Goal: Task Accomplishment & Management: Use online tool/utility

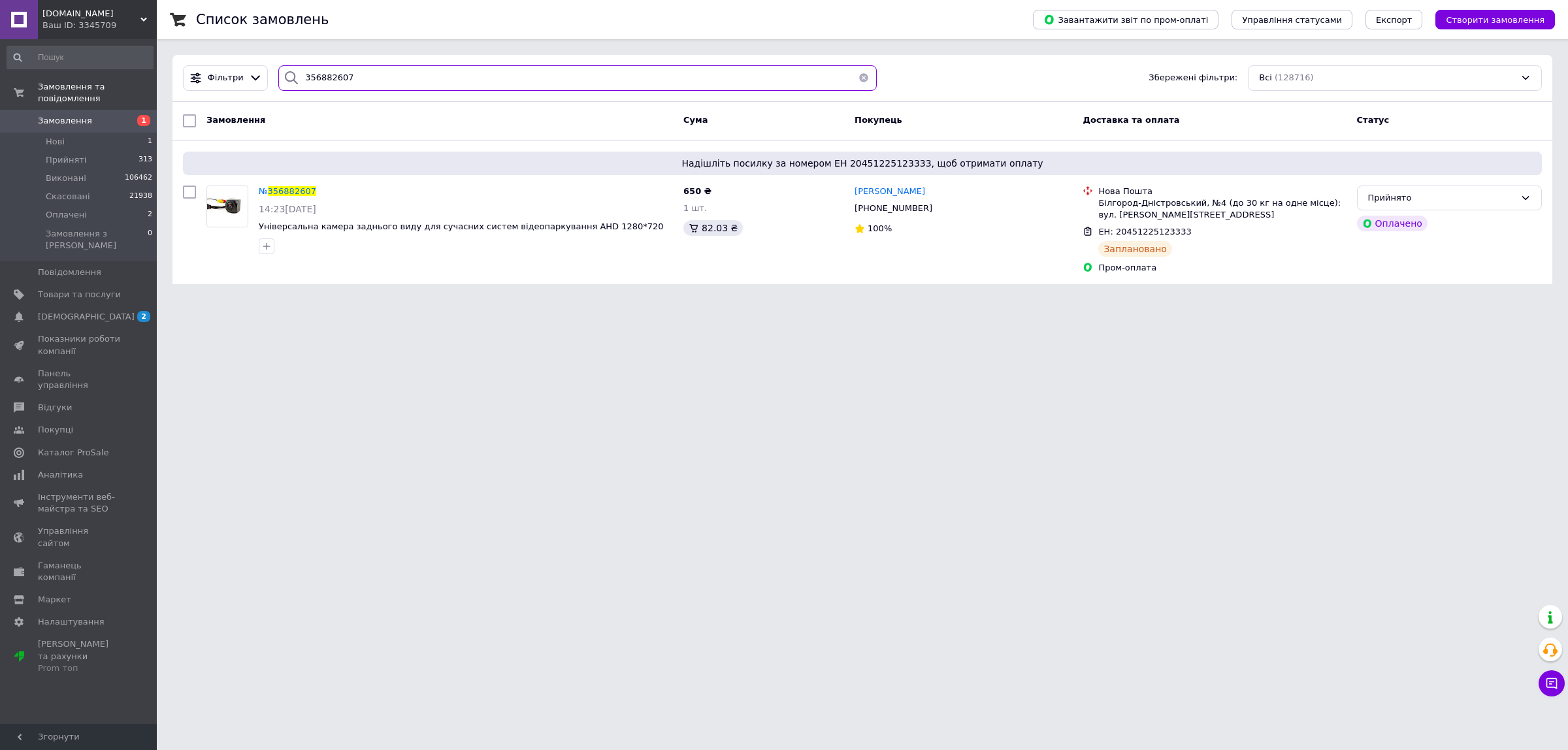
click at [360, 69] on input "356882607" at bounding box center [577, 78] width 598 height 26
paste input "7418"
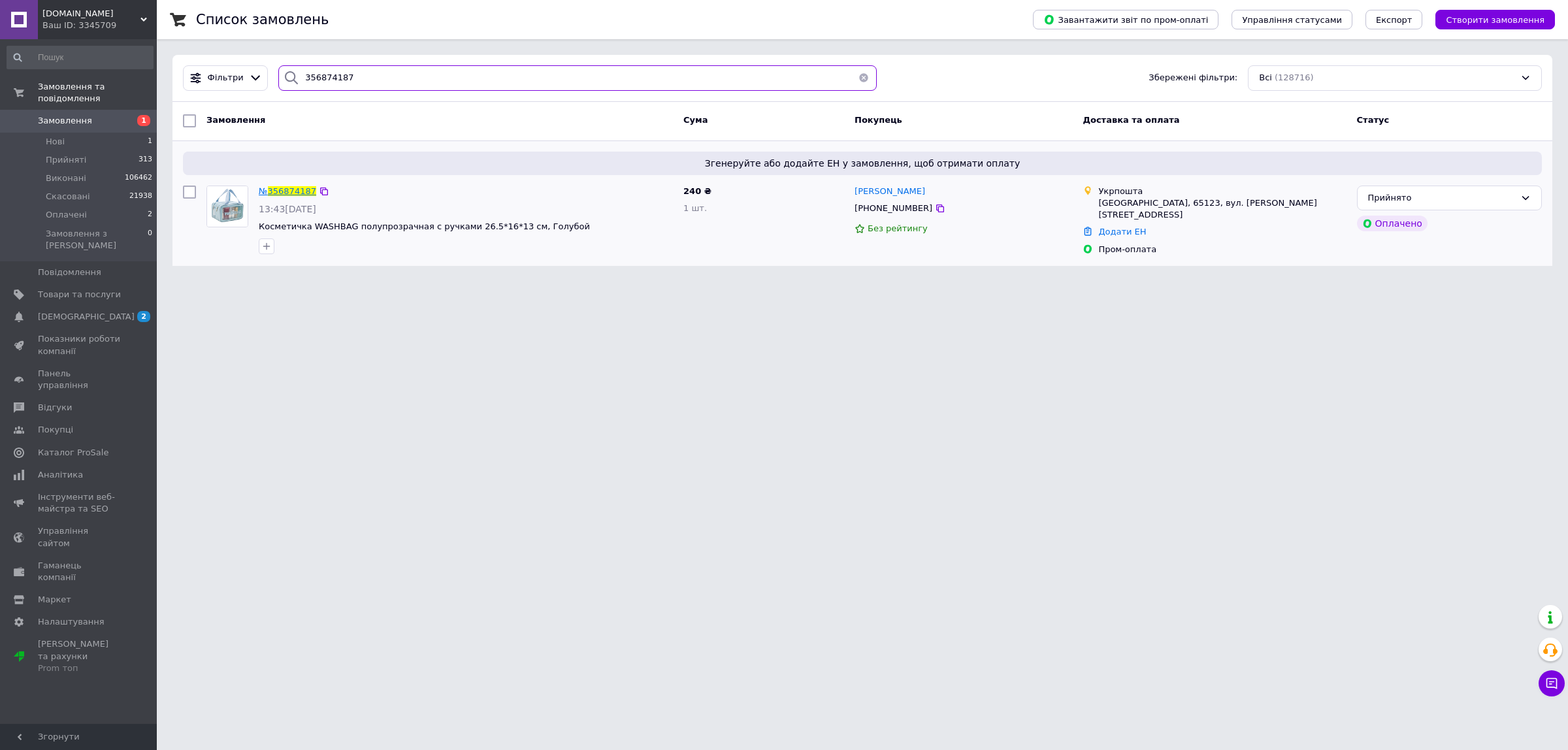
type input "356874187"
click at [281, 196] on span "356874187" at bounding box center [292, 190] width 48 height 10
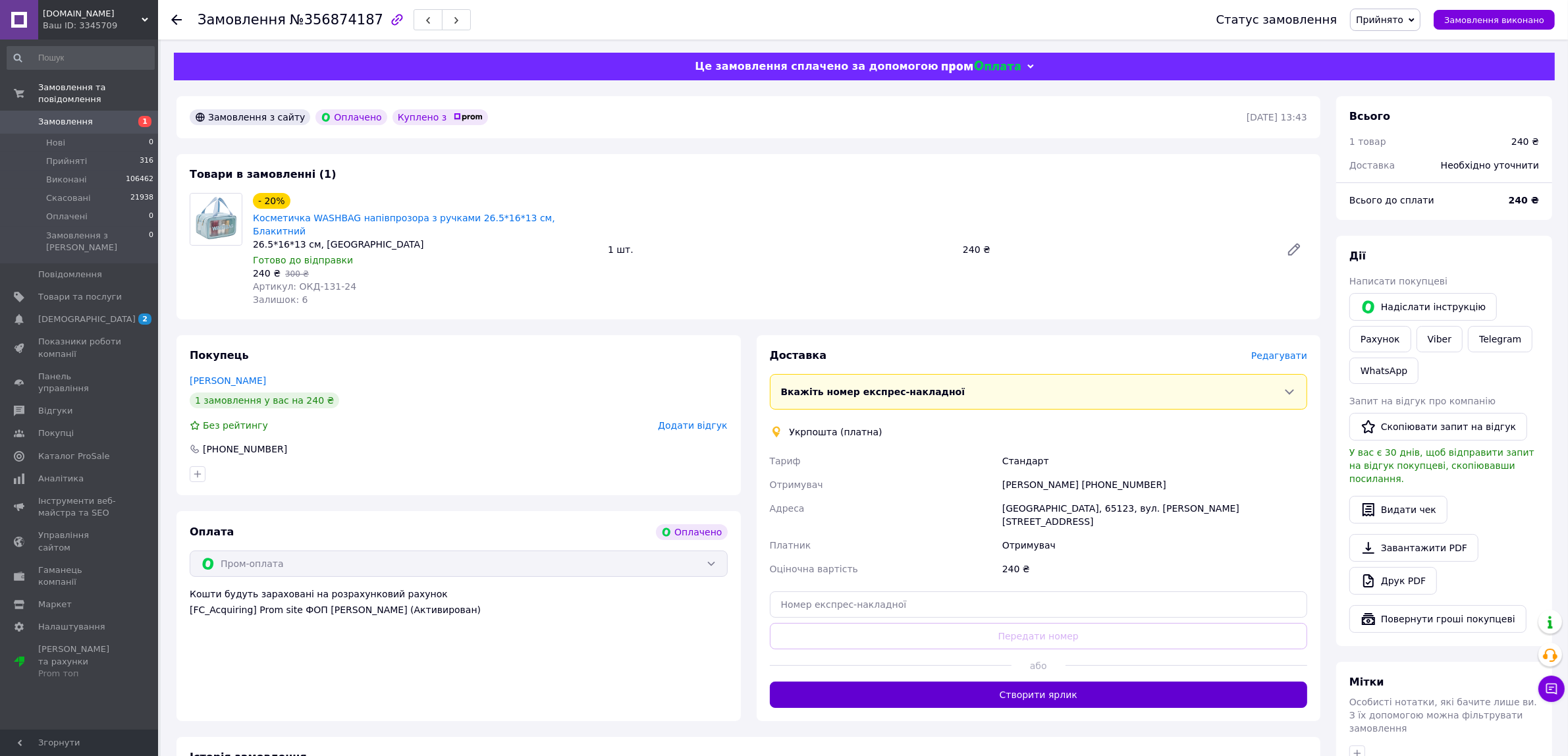
click at [1012, 682] on button "Створити ярлик" at bounding box center [1039, 695] width 538 height 26
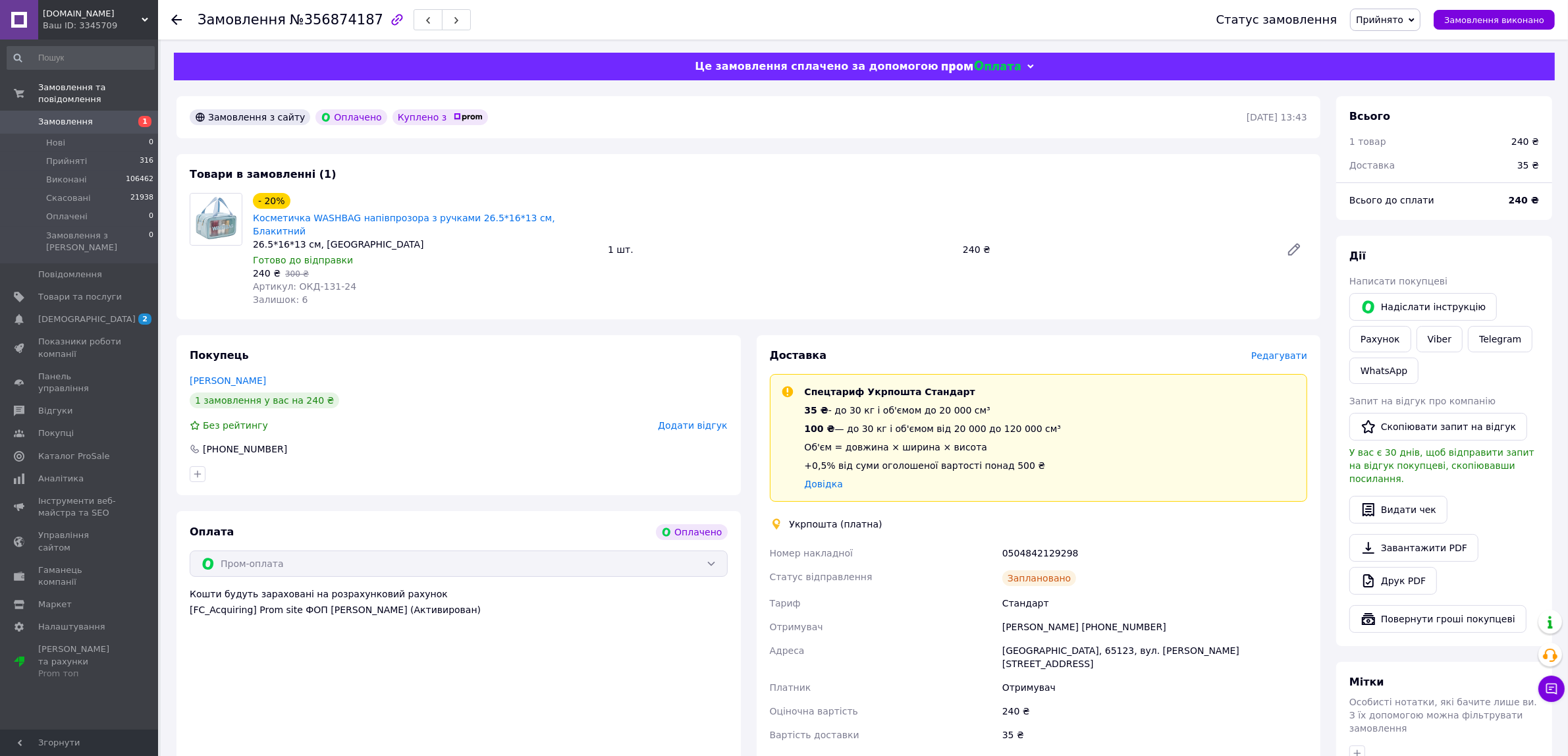
click at [1044, 541] on div "0504842129298" at bounding box center [1154, 553] width 310 height 23
copy div "0504842129298"
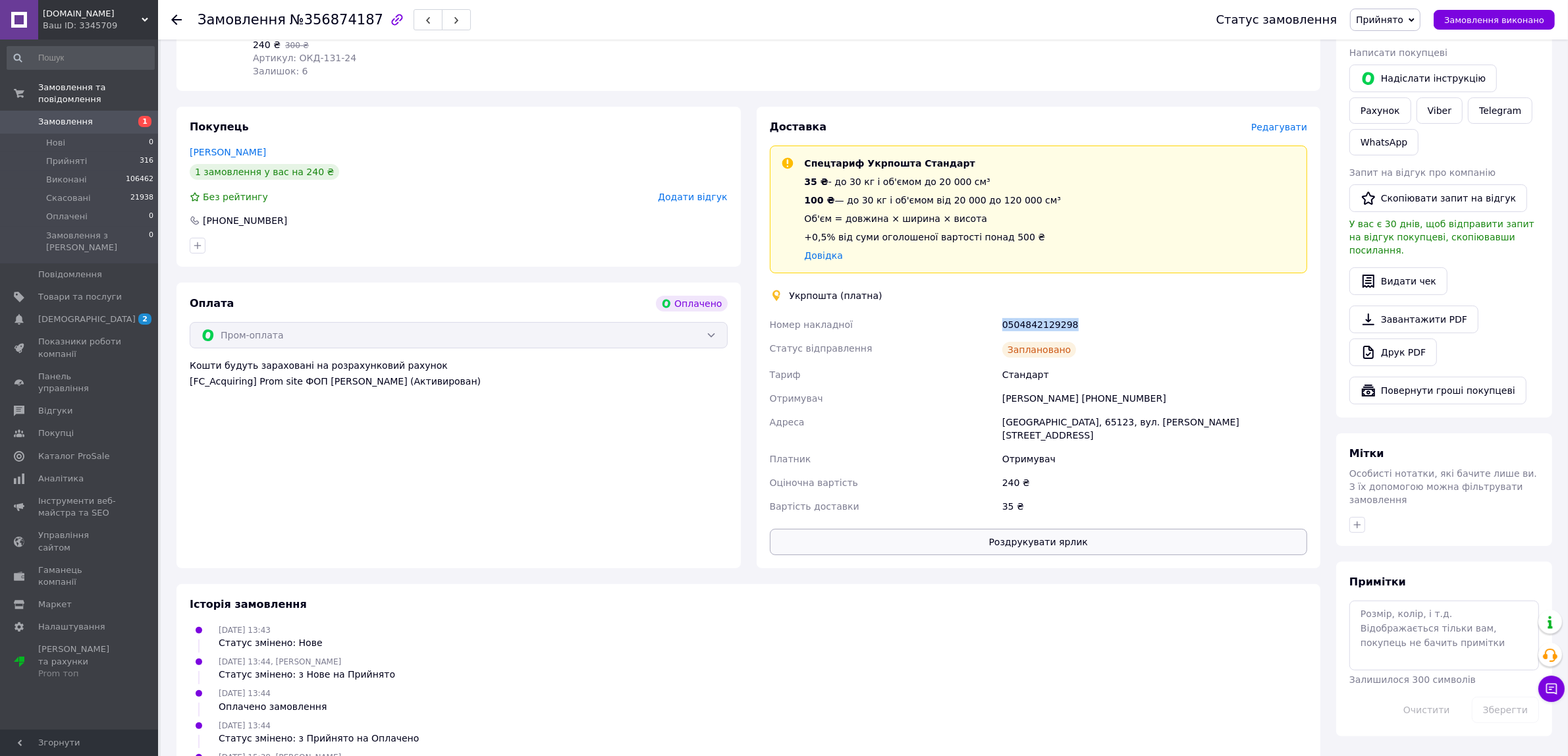
scroll to position [251, 0]
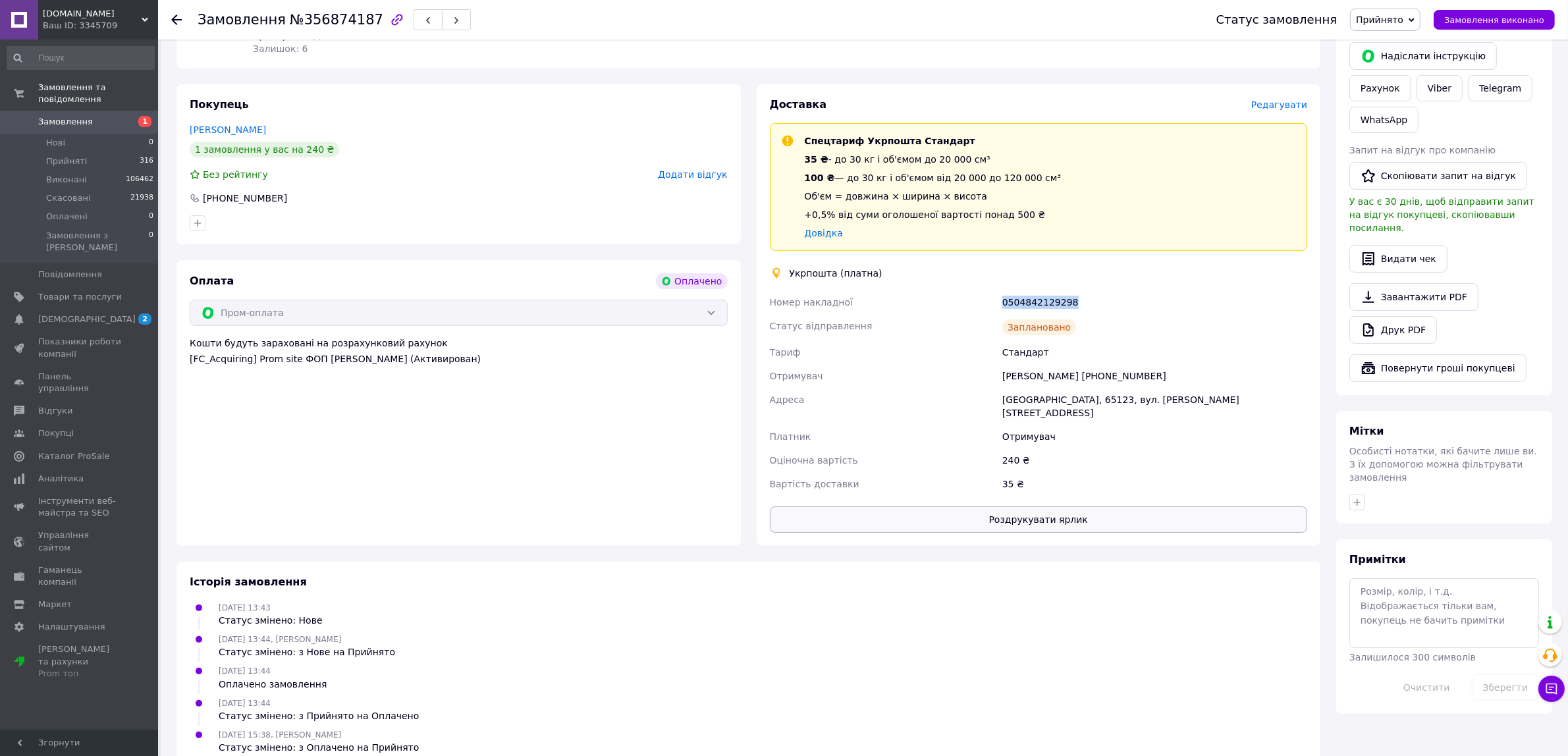
click at [1084, 507] on button "Роздрукувати ярлик" at bounding box center [1039, 519] width 538 height 26
copy div "0504842129298"
click at [179, 24] on icon at bounding box center [177, 20] width 11 height 11
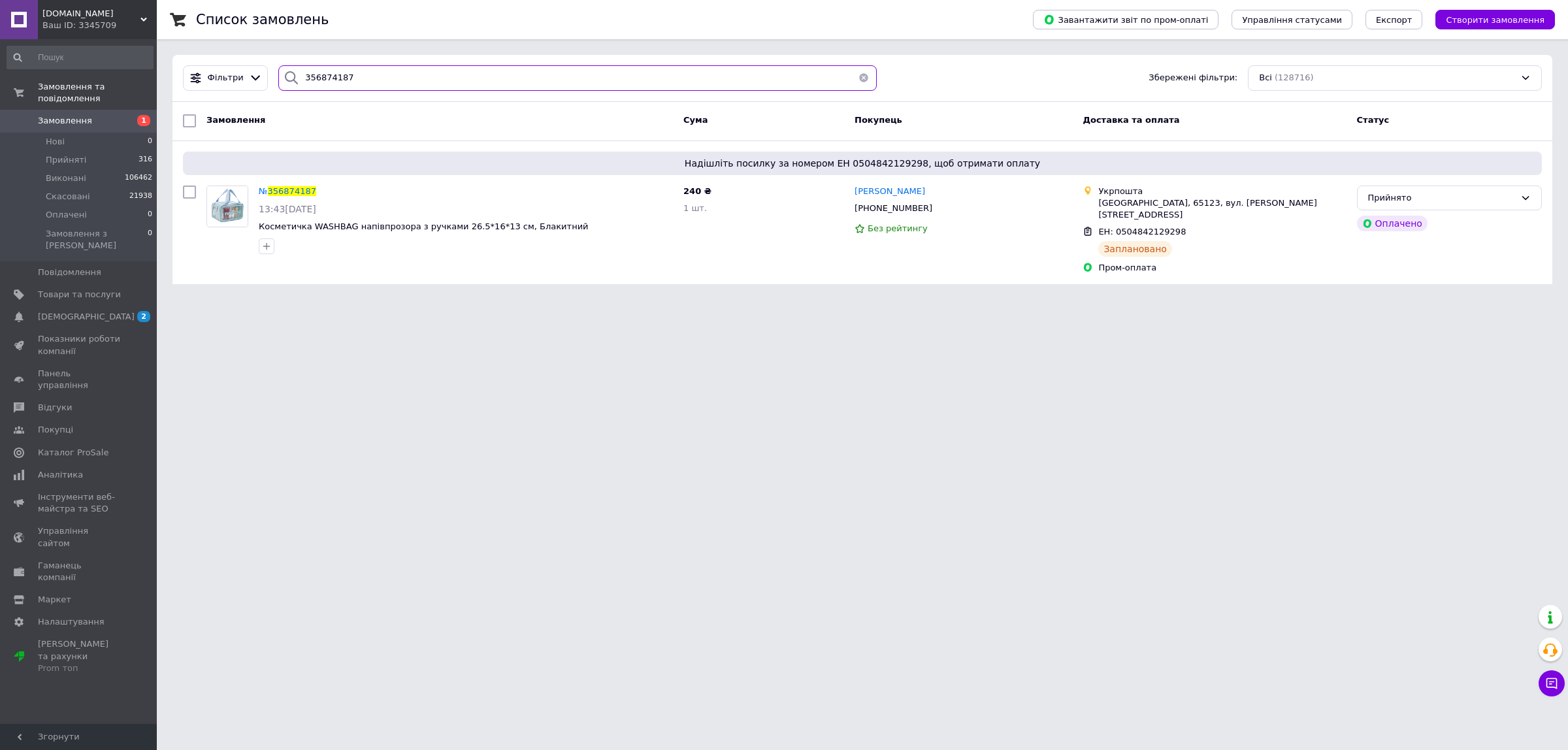
click at [363, 82] on input "356874187" at bounding box center [577, 78] width 598 height 26
paste input "90791"
type input "356890791"
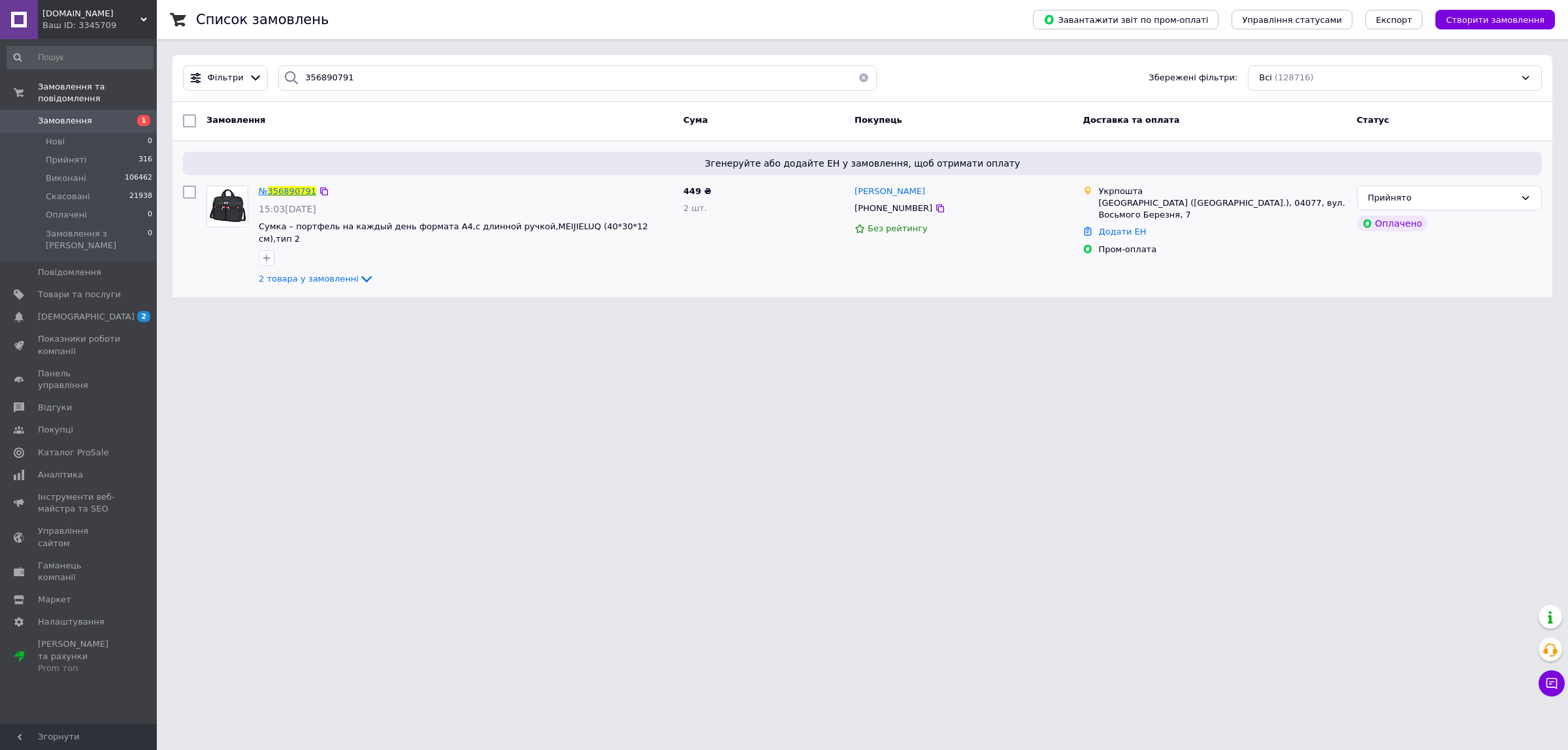
click at [299, 190] on span "356890791" at bounding box center [292, 190] width 48 height 10
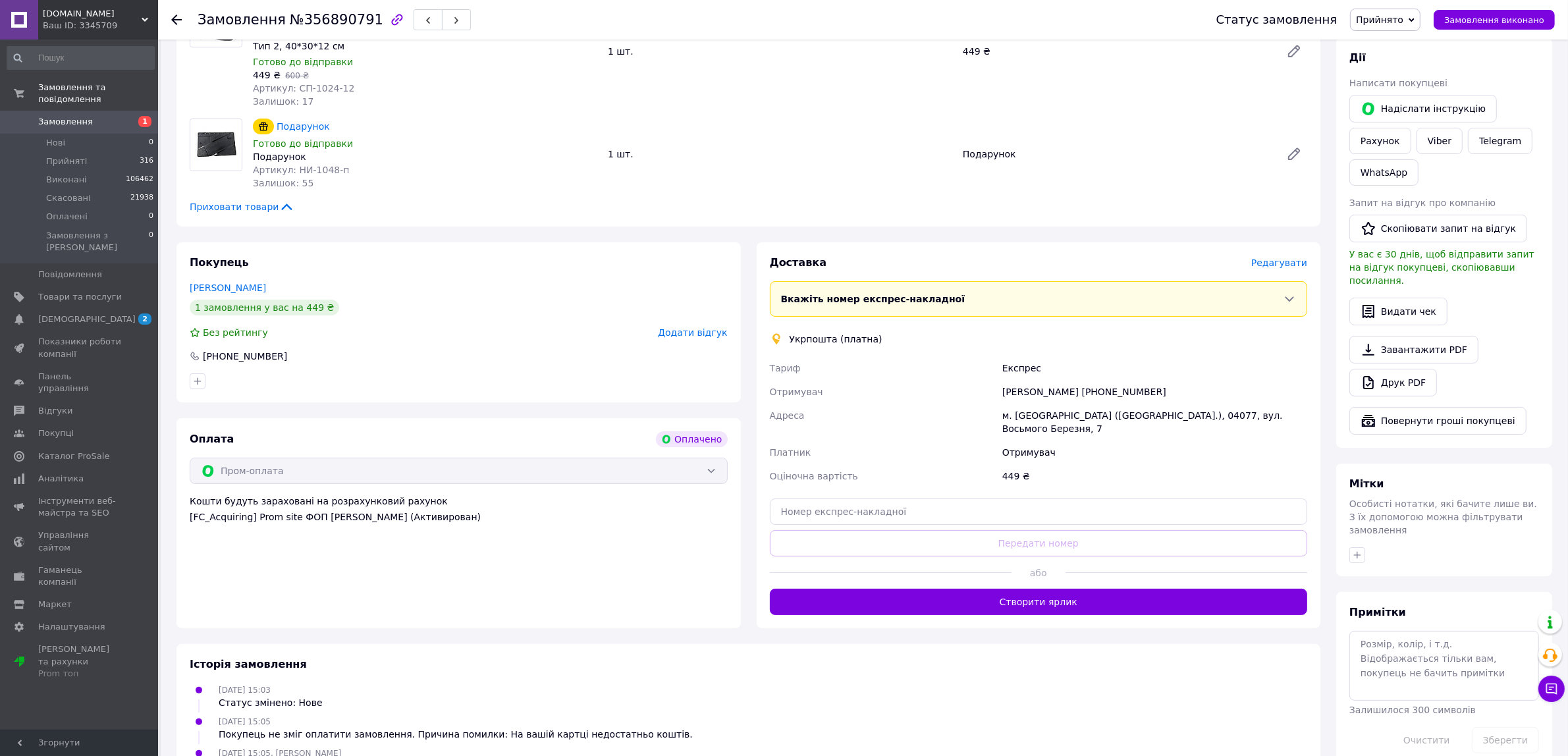
scroll to position [389, 0]
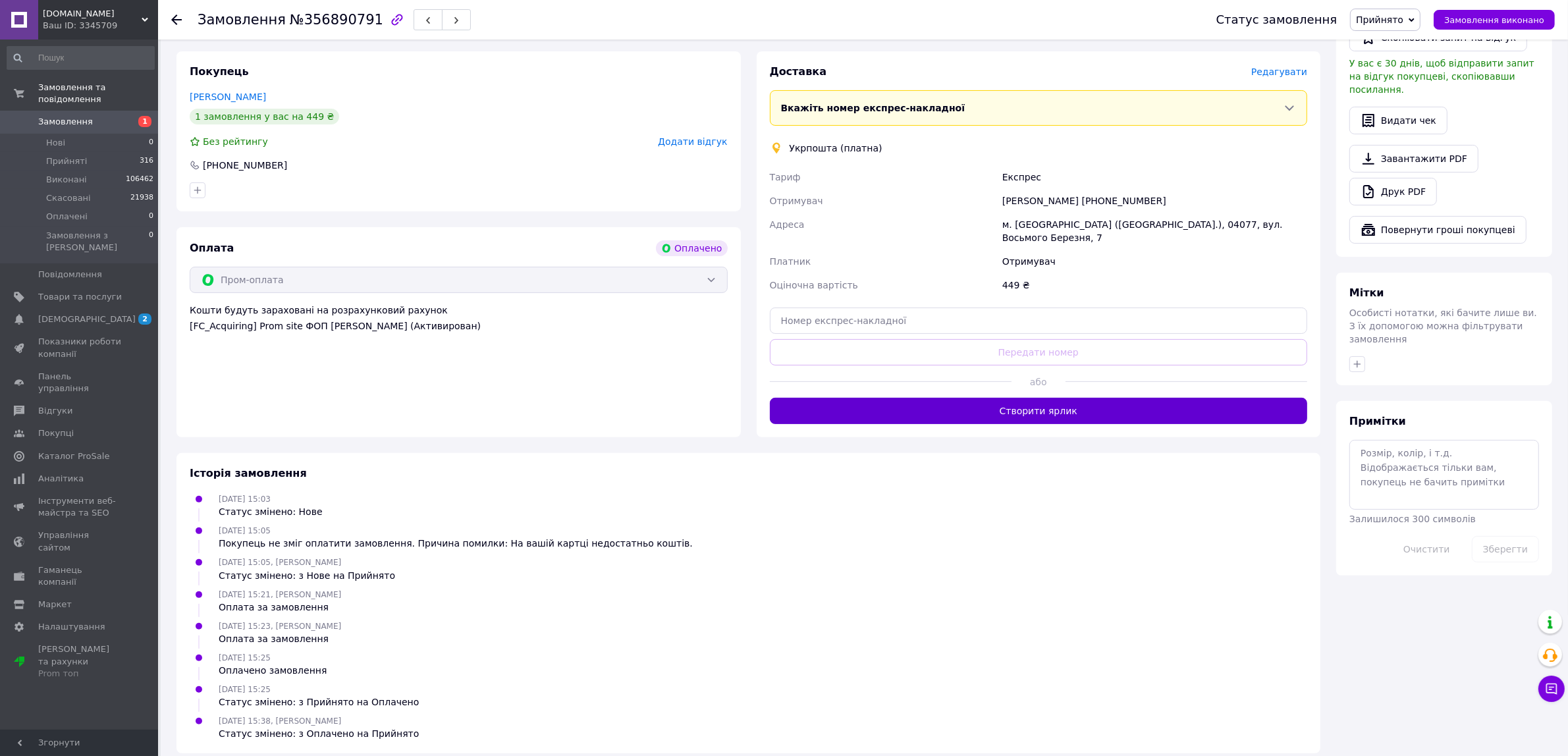
click at [1039, 407] on button "Створити ярлик" at bounding box center [1039, 411] width 538 height 26
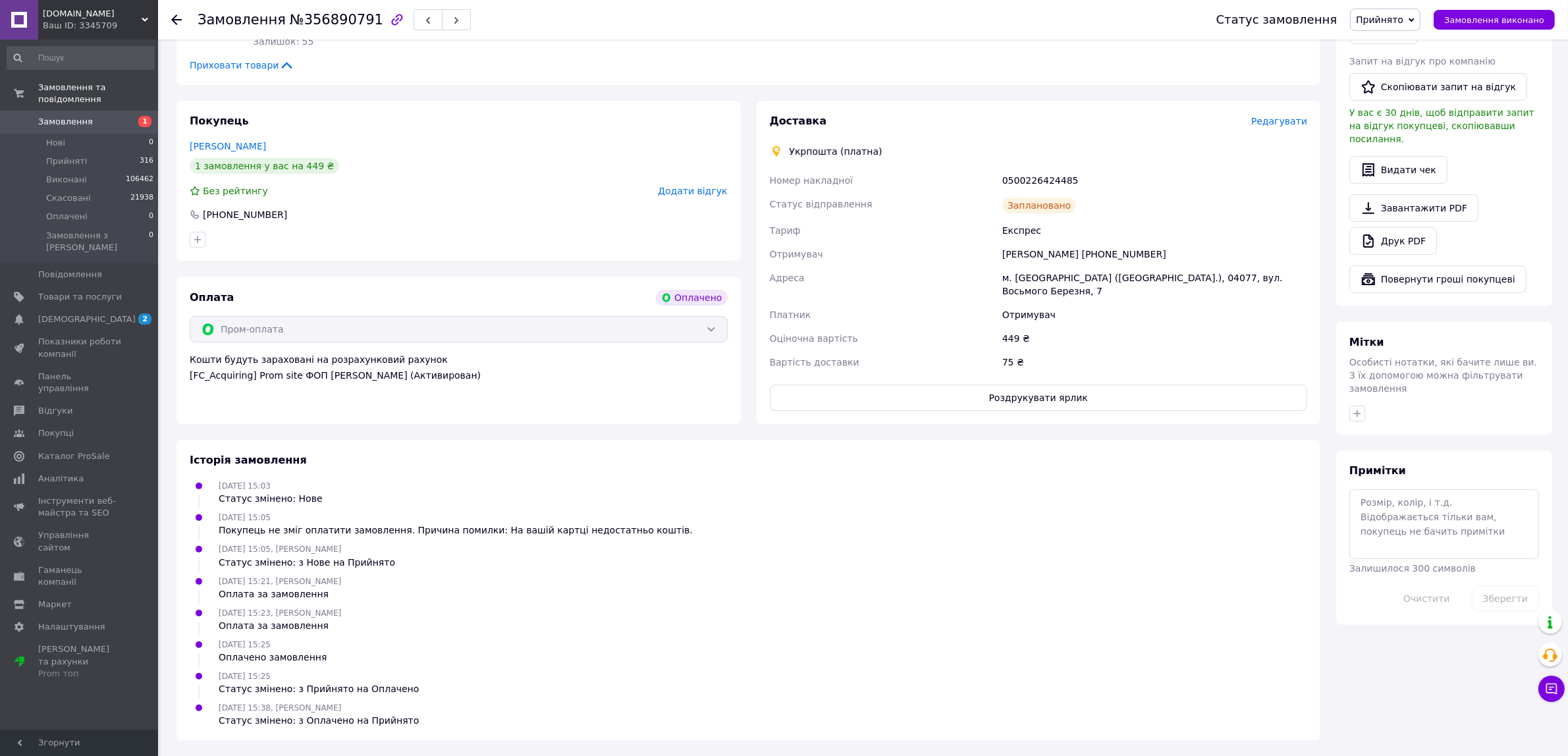
scroll to position [326, 0]
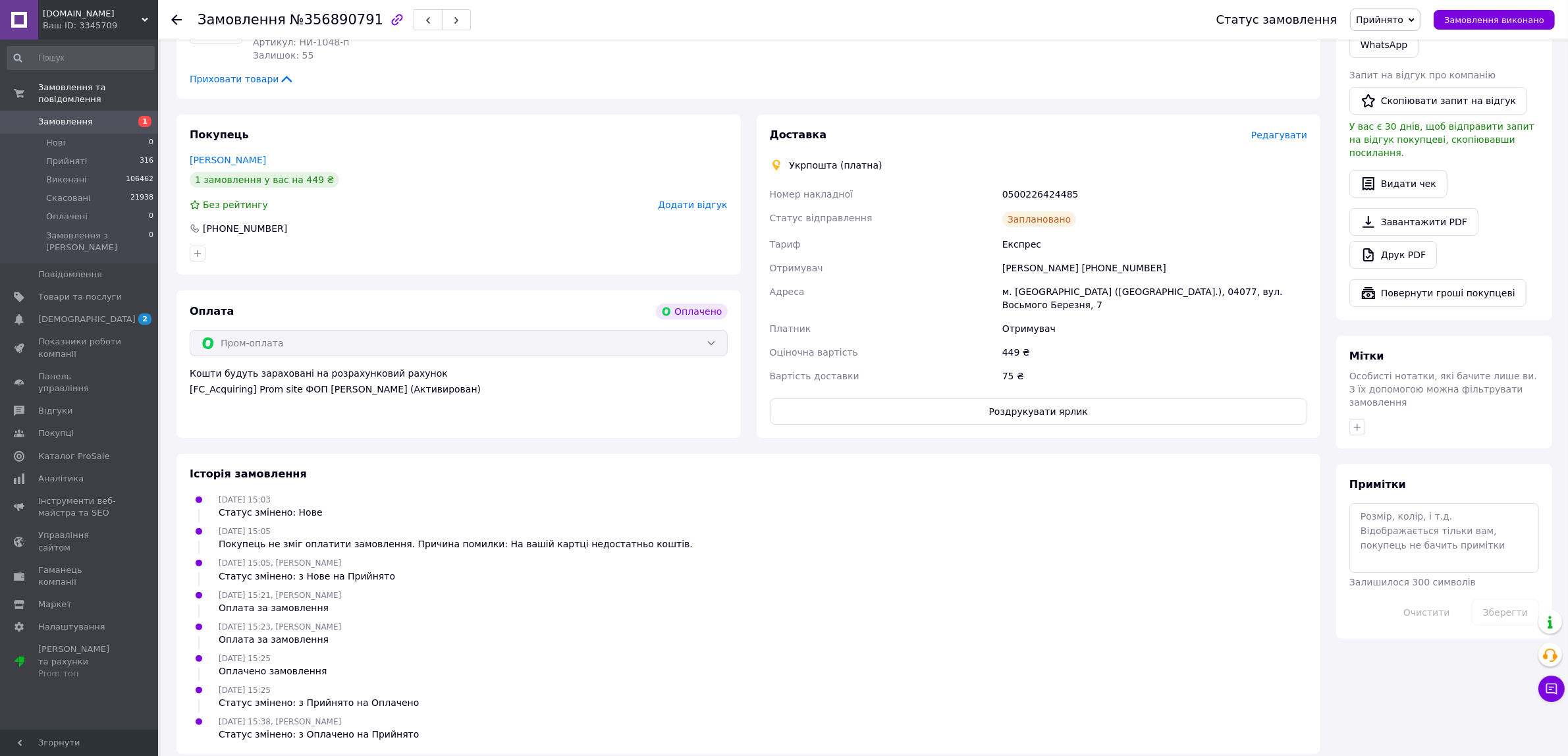
click at [1027, 195] on div "0500226424485" at bounding box center [1154, 194] width 310 height 23
copy div "0500226424485"
click at [1042, 398] on button "Роздрукувати ярлик" at bounding box center [1039, 411] width 538 height 26
click at [146, 14] on div "Vugidno.in.ua Ваш ID: 3345709" at bounding box center [98, 20] width 120 height 39
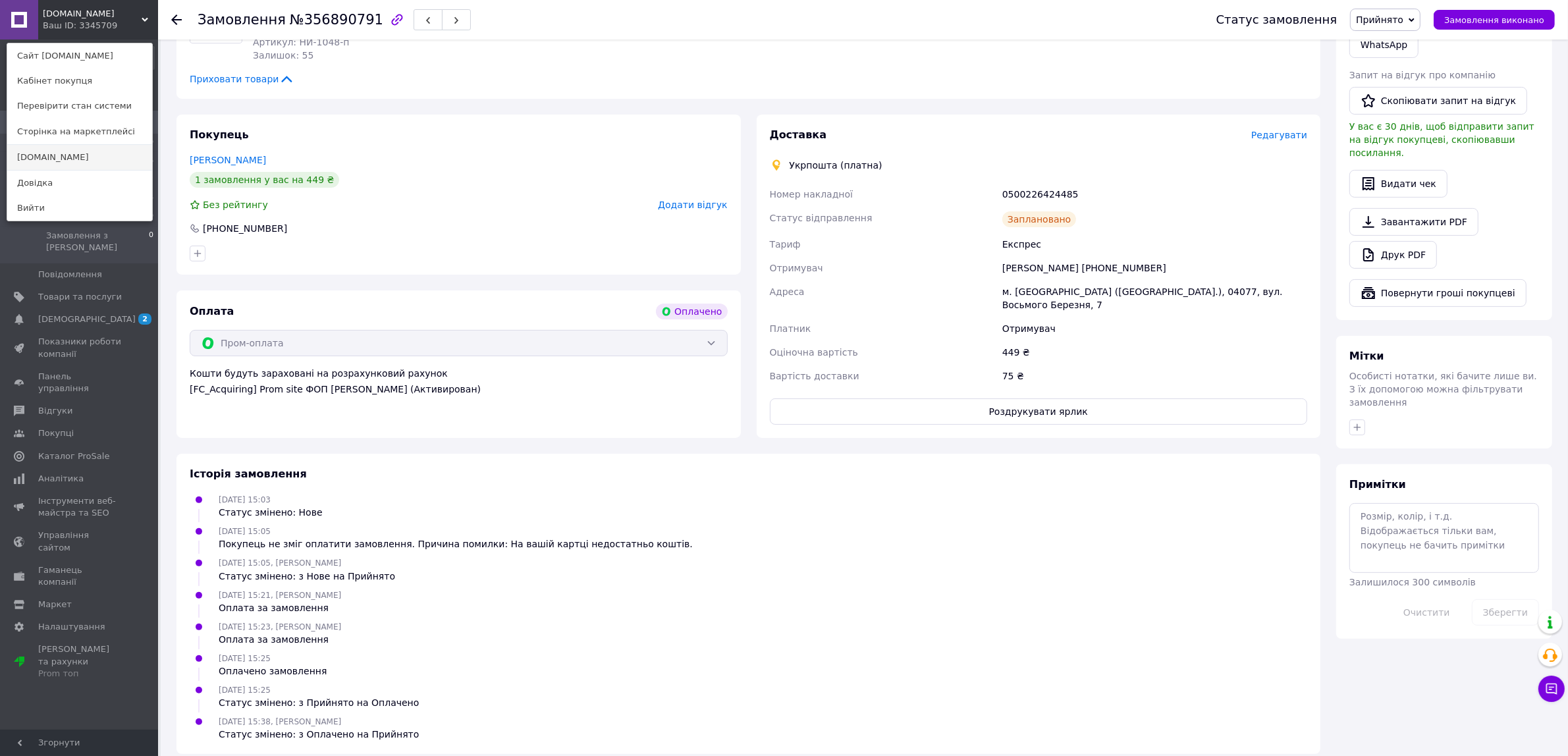
click at [47, 166] on link "[DOMAIN_NAME]" at bounding box center [80, 157] width 145 height 25
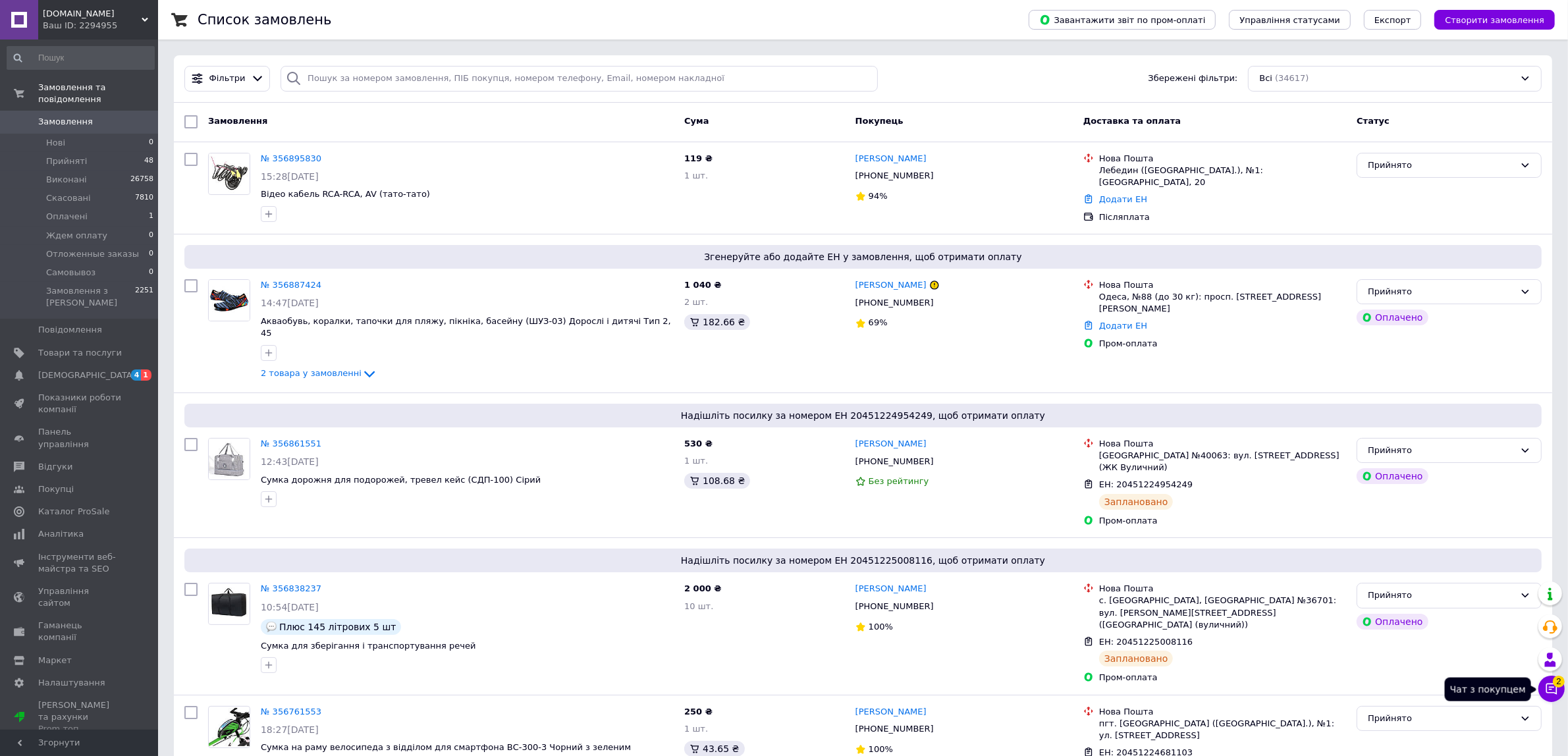
click at [1547, 698] on button "Чат з покупцем 2" at bounding box center [1551, 689] width 26 height 26
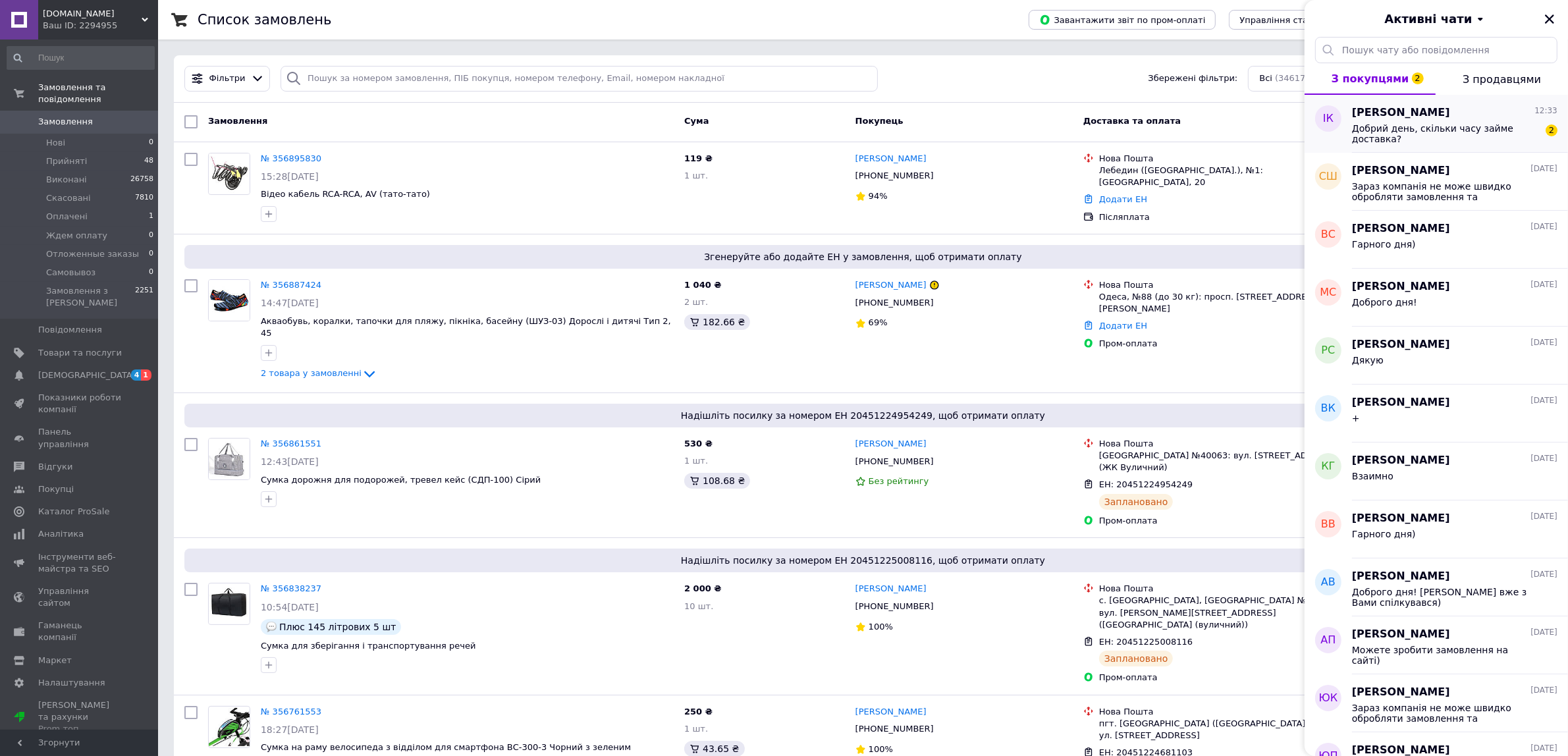
click at [1400, 124] on span "Добрий день, скільки часу займе доставка?" at bounding box center [1446, 134] width 187 height 21
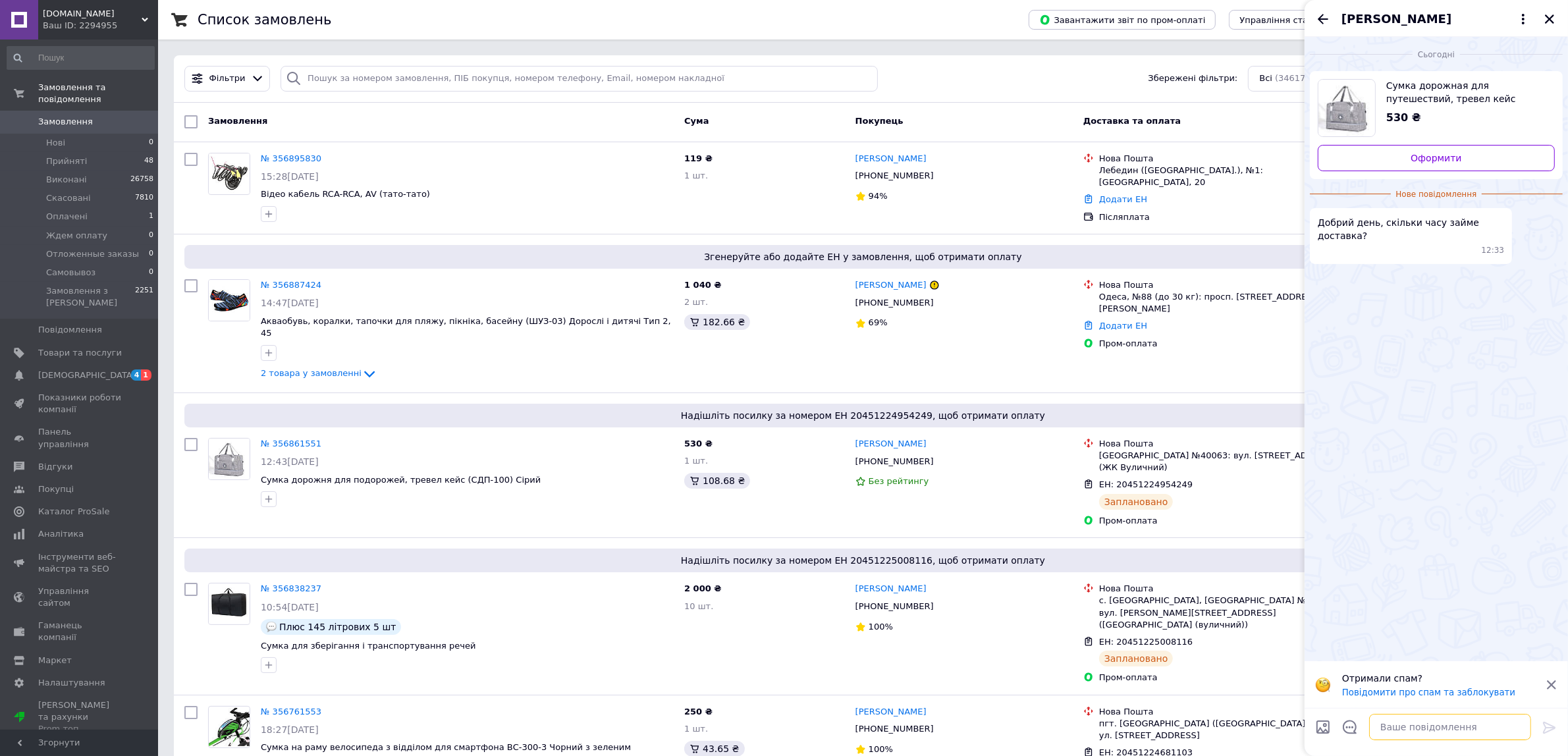
click at [1394, 739] on textarea at bounding box center [1450, 727] width 162 height 26
type textarea "Добрий день"
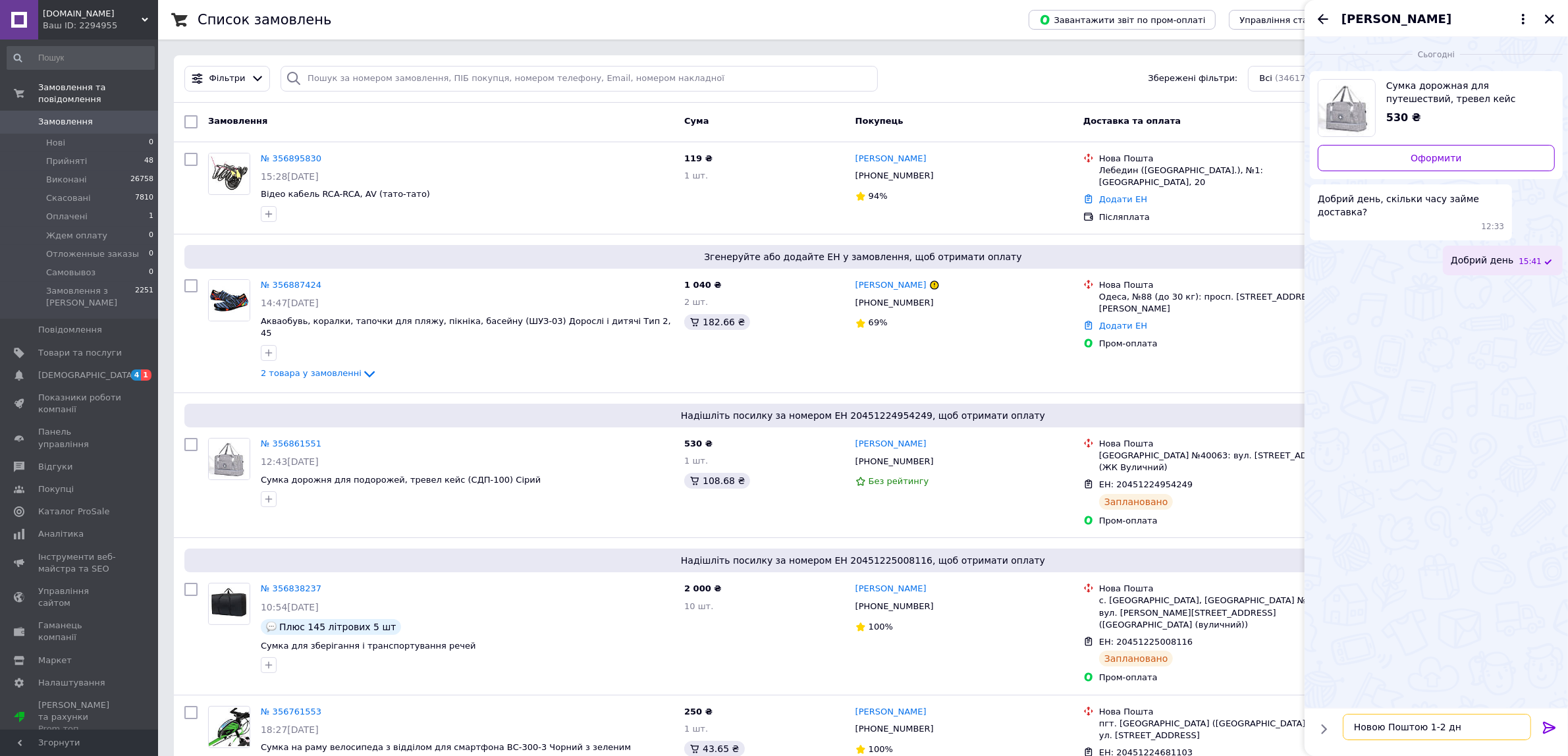
type textarea "Новою Поштою 1-2 дні"
click at [1331, 14] on icon "Назад" at bounding box center [1323, 19] width 16 height 16
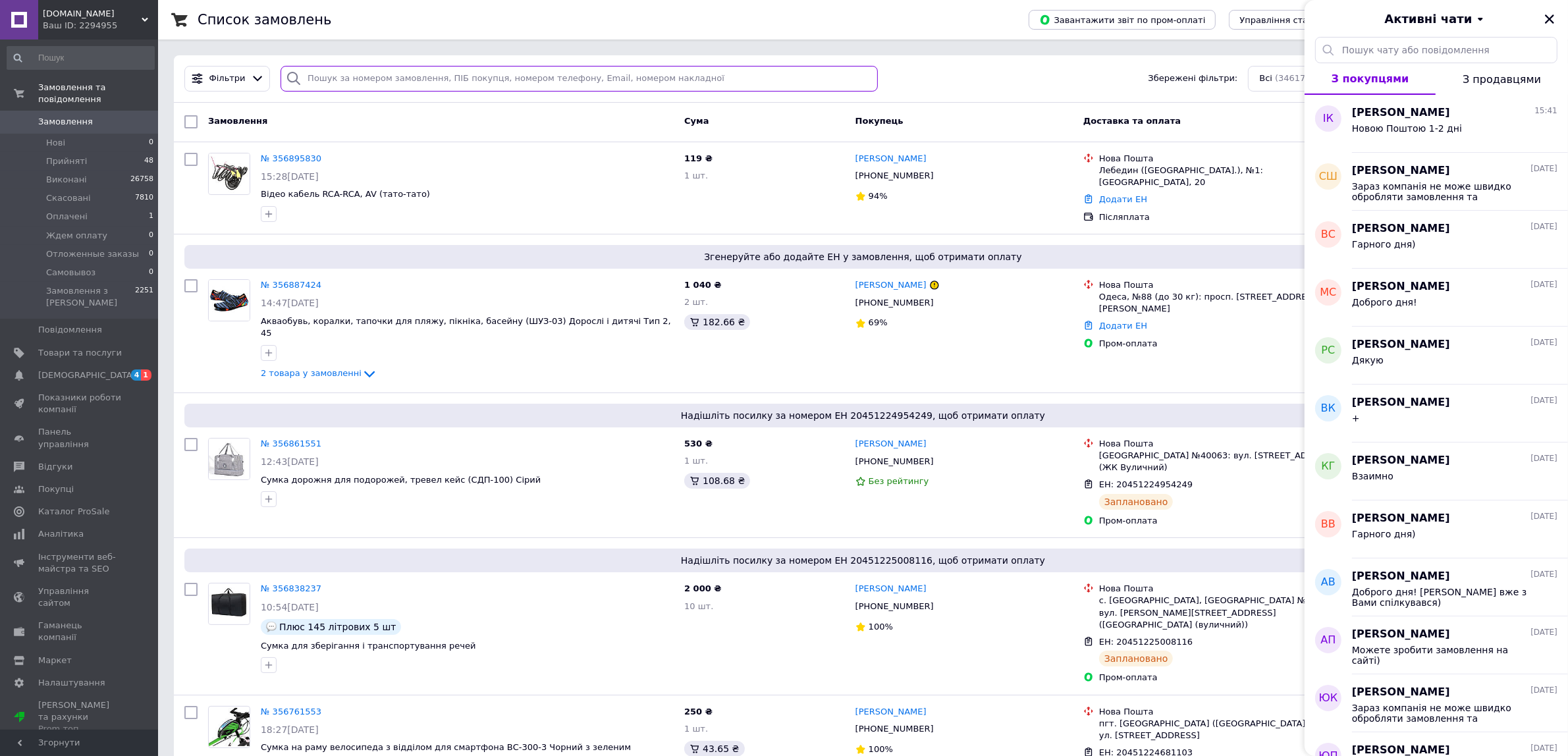
click at [432, 79] on input "search" at bounding box center [579, 79] width 597 height 26
paste input "356895830"
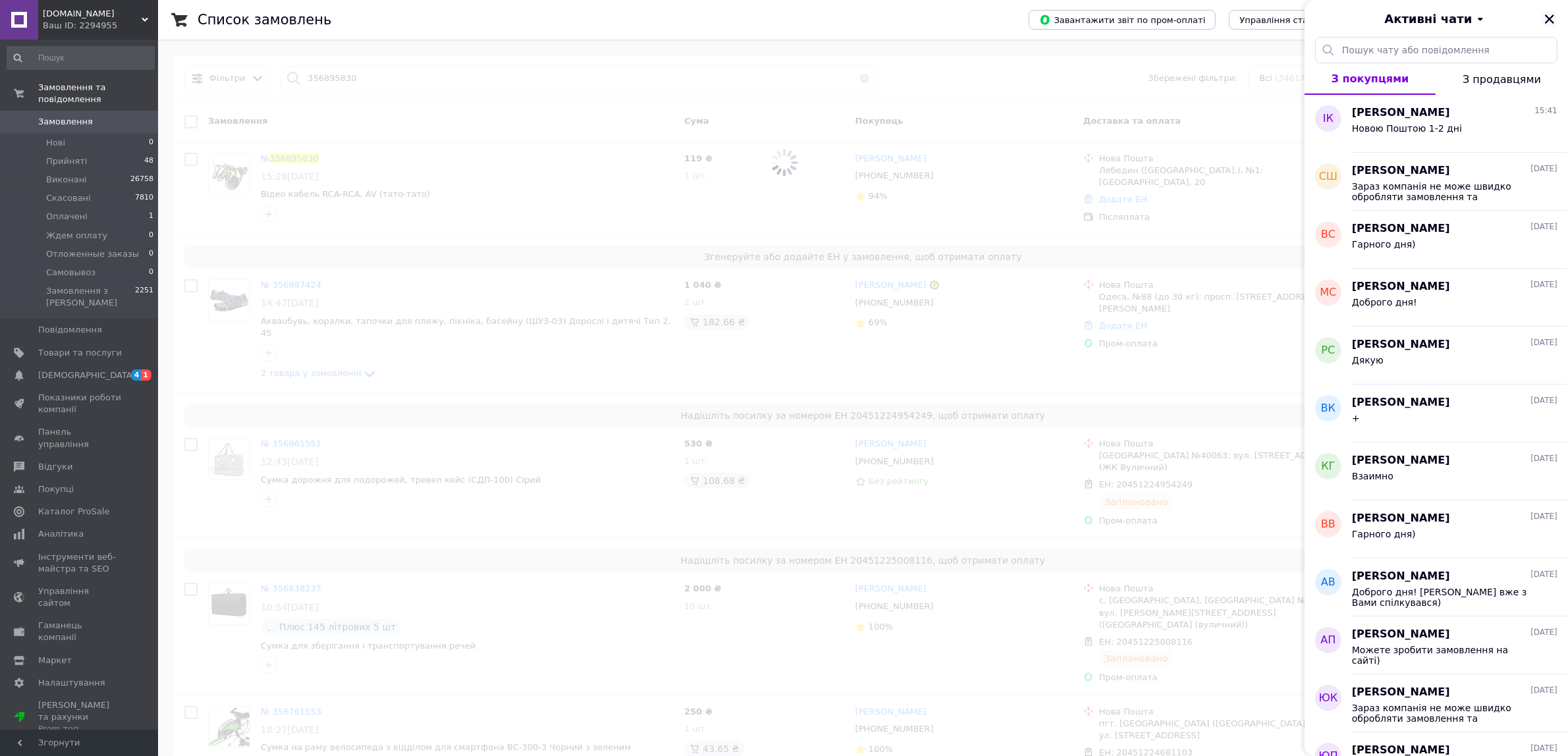
click at [1554, 20] on icon "Закрити" at bounding box center [1550, 19] width 12 height 12
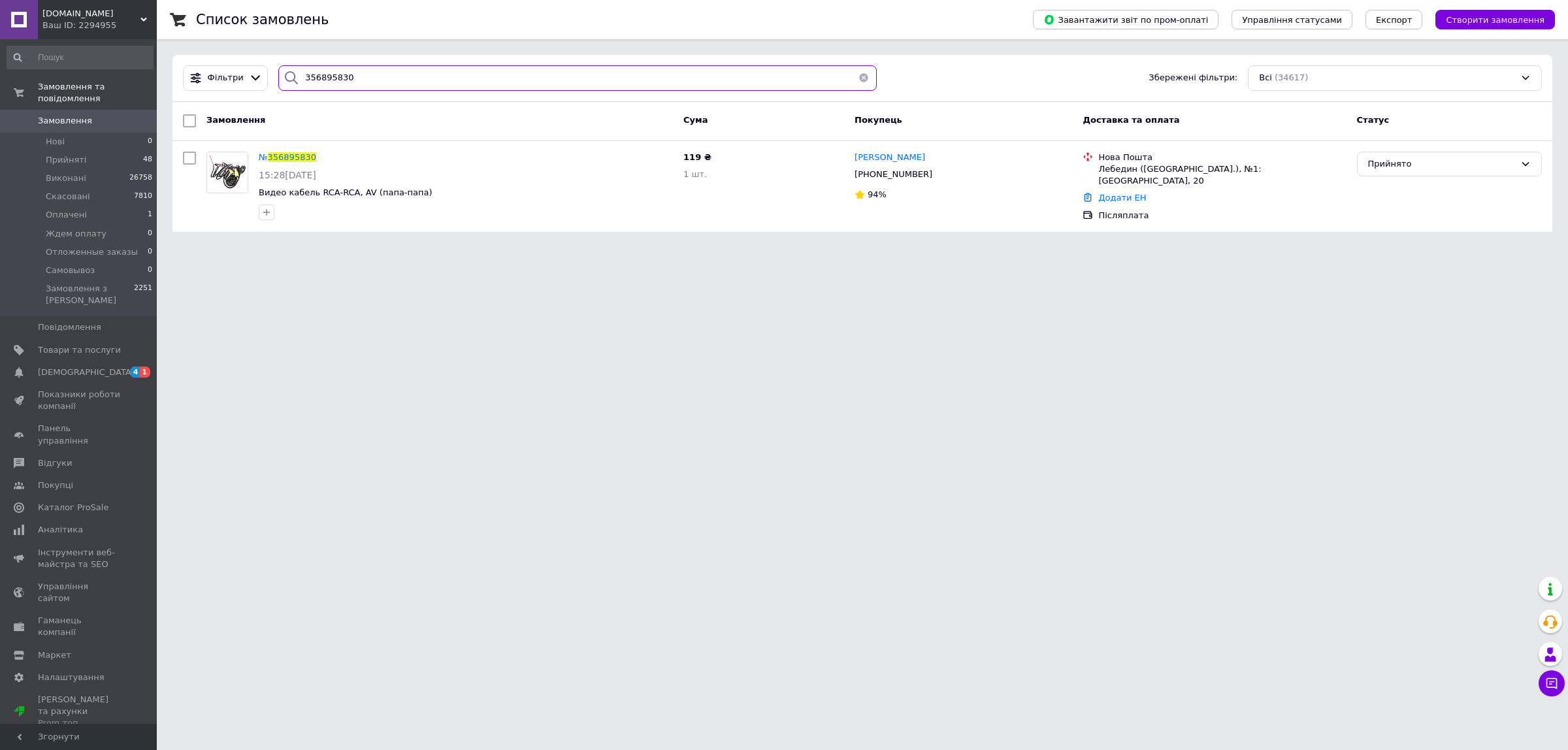
click at [390, 67] on input "356895830" at bounding box center [577, 78] width 598 height 26
paste input "87424"
type input "356887424"
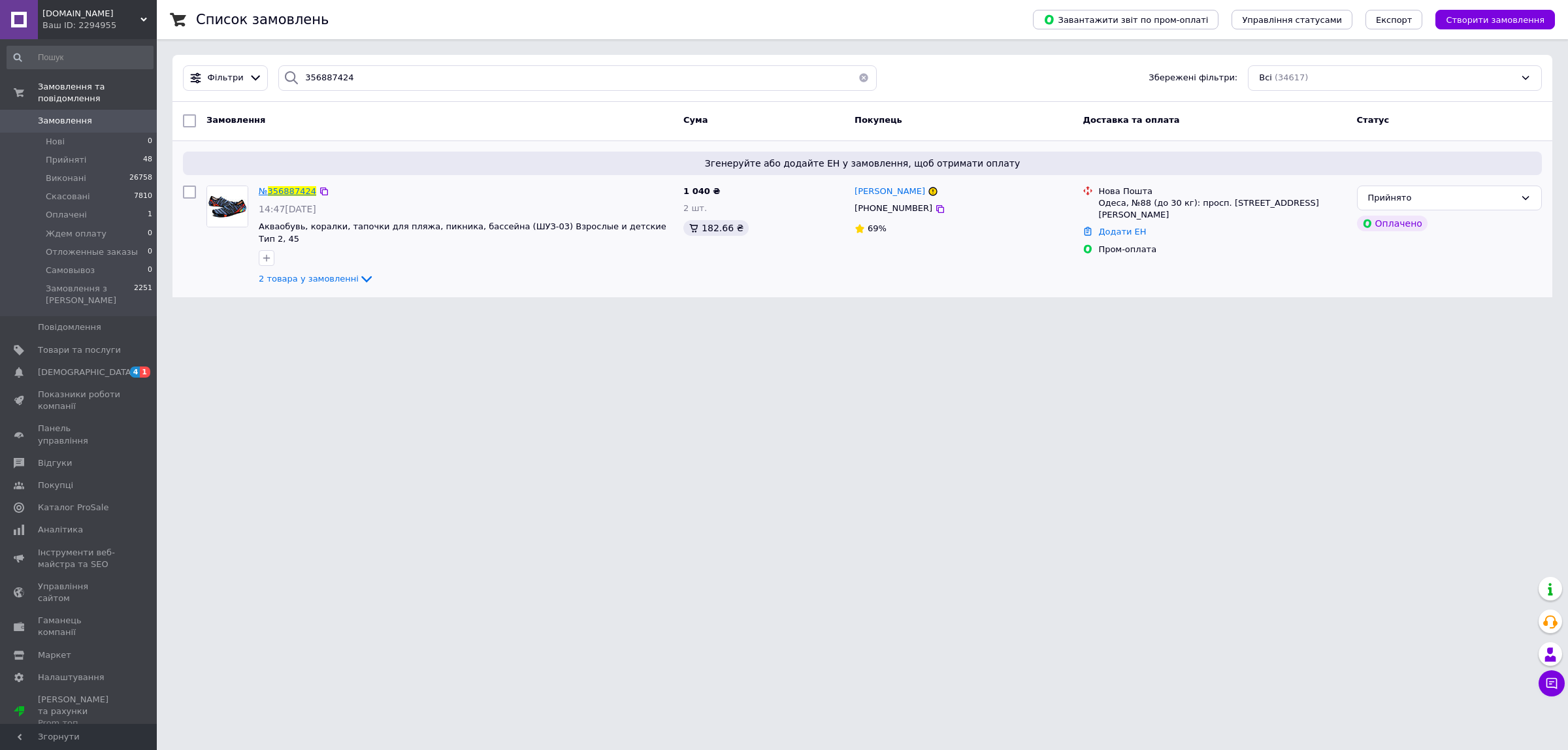
click at [283, 190] on span "356887424" at bounding box center [292, 190] width 48 height 10
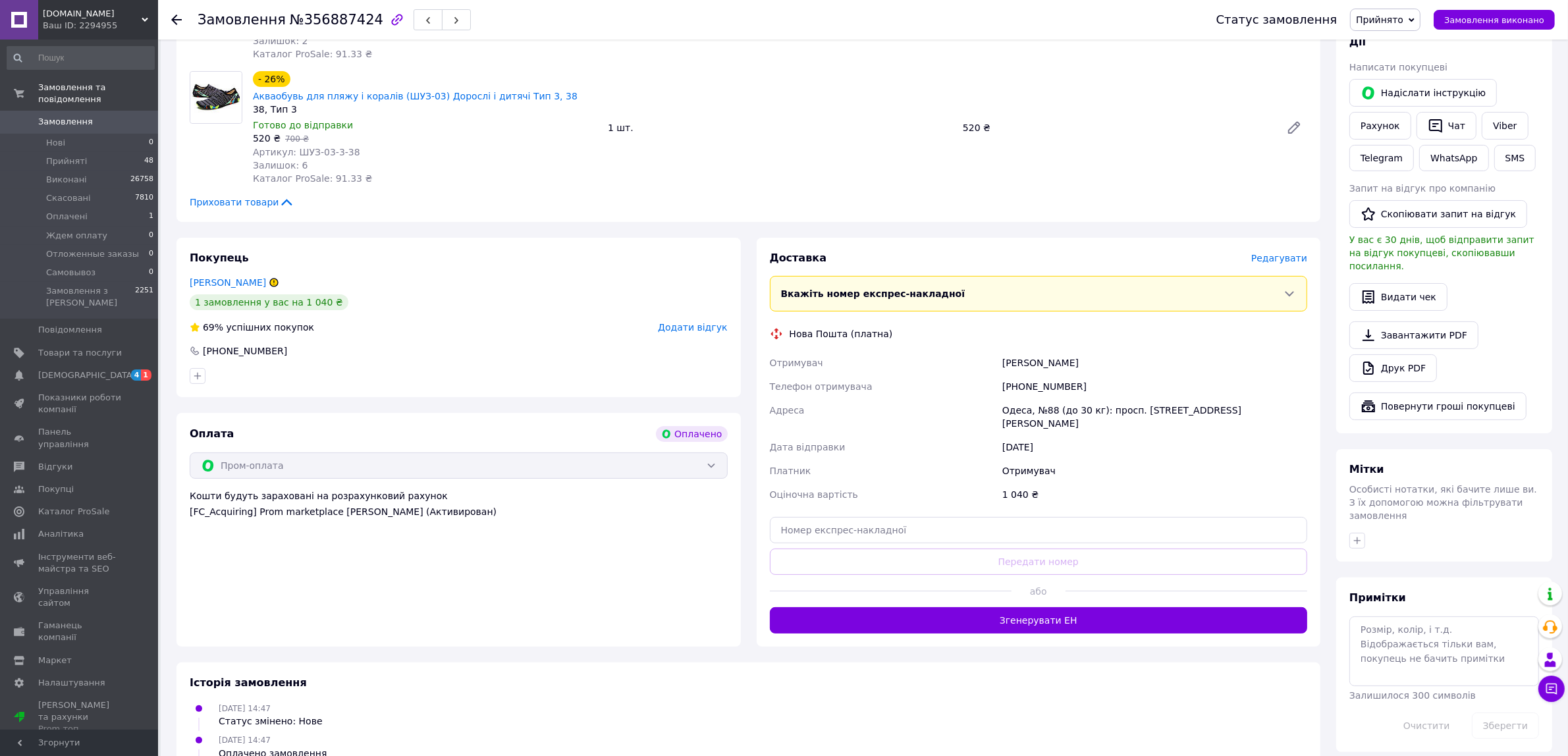
scroll to position [274, 0]
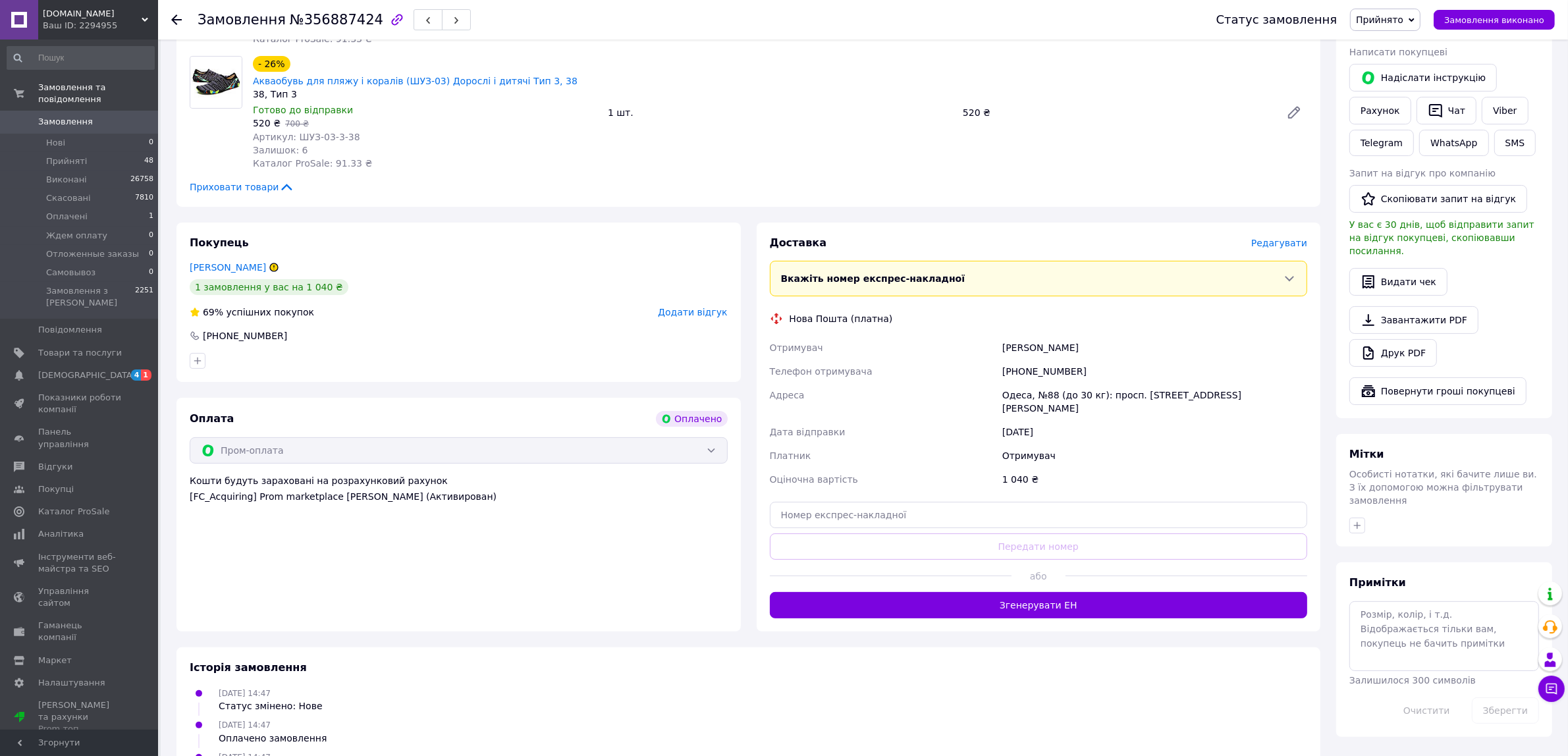
click at [975, 560] on div at bounding box center [891, 576] width 242 height 33
click at [977, 592] on button "Згенерувати ЕН" at bounding box center [1039, 605] width 538 height 26
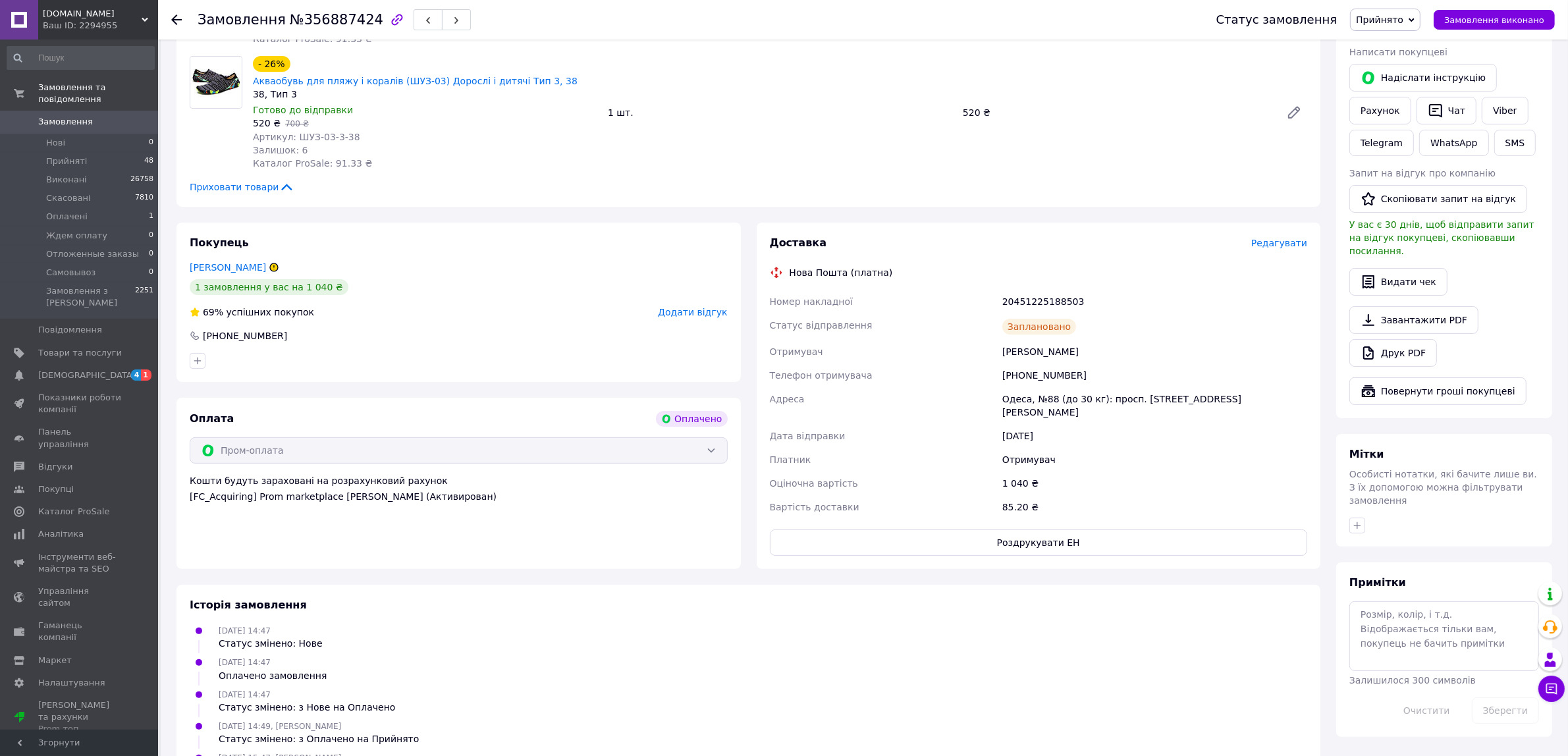
click at [1058, 290] on div "20451225188503" at bounding box center [1154, 301] width 310 height 23
copy div "20451225188503"
